Goal: Entertainment & Leisure: Consume media (video, audio)

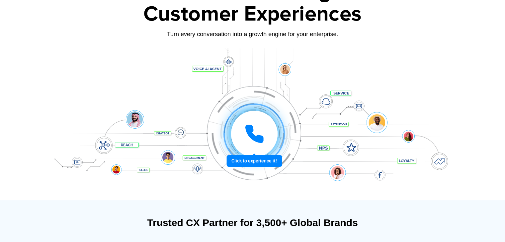
scroll to position [66, 0]
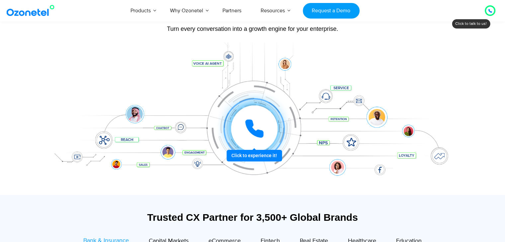
click at [259, 121] on icon at bounding box center [254, 129] width 20 height 20
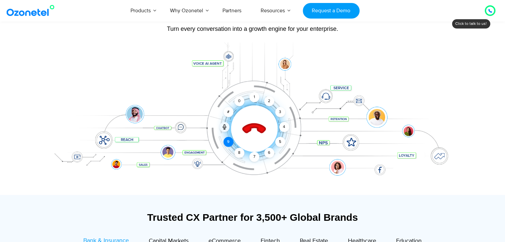
click at [230, 143] on div "9" at bounding box center [228, 142] width 10 height 10
click at [226, 140] on div "9" at bounding box center [228, 142] width 10 height 10
click at [230, 144] on div "9" at bounding box center [228, 142] width 10 height 10
click at [225, 128] on icon at bounding box center [224, 128] width 3 height 2
click at [222, 127] on icon at bounding box center [224, 126] width 5 height 5
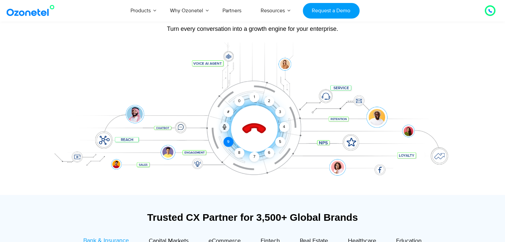
click at [230, 141] on div "9" at bounding box center [228, 142] width 10 height 10
click at [283, 125] on div "4" at bounding box center [284, 127] width 10 height 10
click at [278, 111] on div "3" at bounding box center [280, 112] width 10 height 10
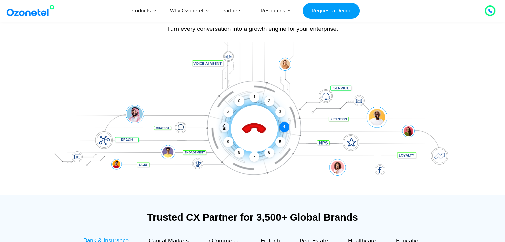
click at [283, 126] on div "4" at bounding box center [284, 127] width 10 height 10
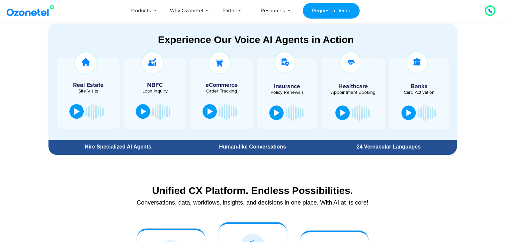
scroll to position [365, 0]
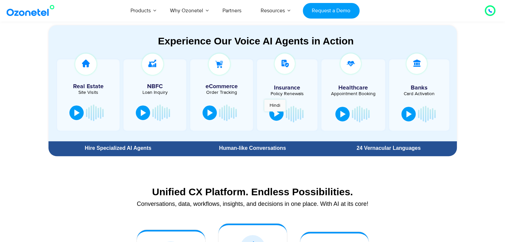
click at [275, 115] on div at bounding box center [276, 113] width 5 height 7
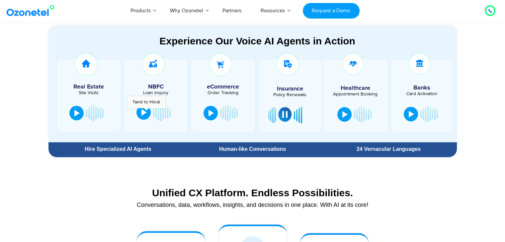
click at [146, 111] on button at bounding box center [143, 112] width 14 height 15
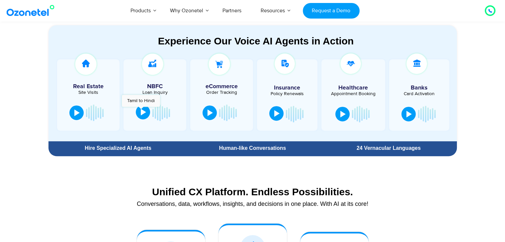
click at [141, 110] on div at bounding box center [143, 112] width 5 height 7
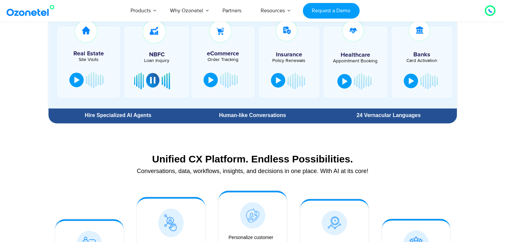
scroll to position [299, 0]
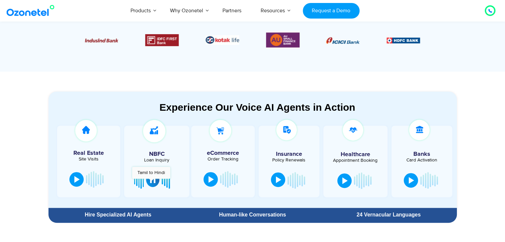
click at [151, 182] on div at bounding box center [152, 180] width 5 height 7
